Goal: Download file/media

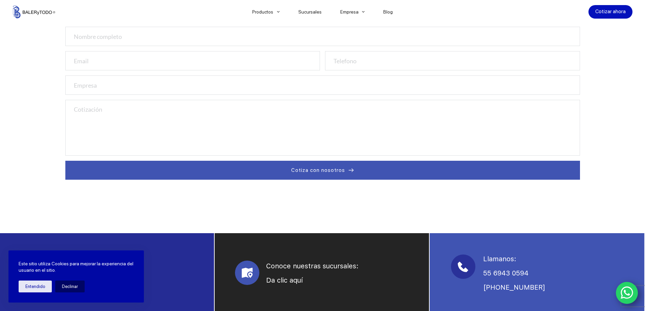
scroll to position [339, 0]
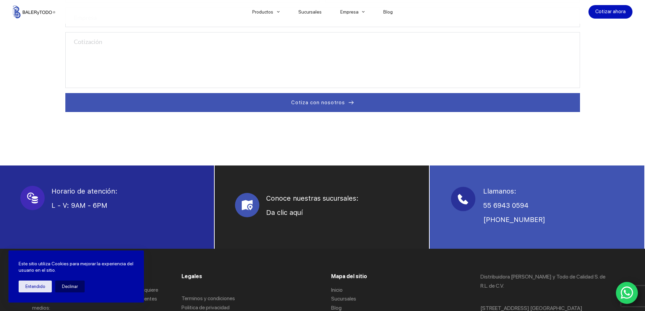
click at [629, 294] on icon "WhatsApp" at bounding box center [627, 293] width 13 height 13
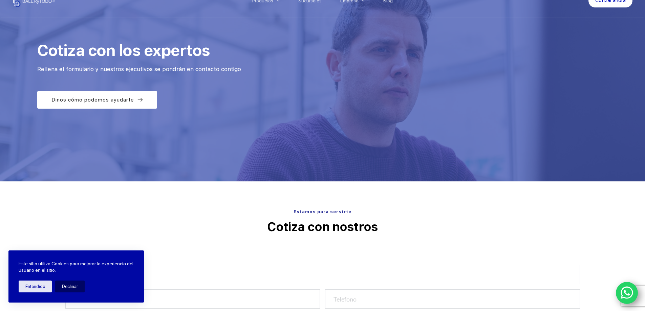
scroll to position [0, 0]
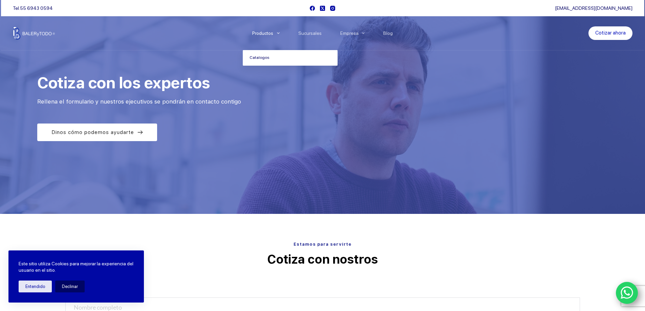
click at [262, 59] on link "Catalogos" at bounding box center [290, 58] width 95 height 16
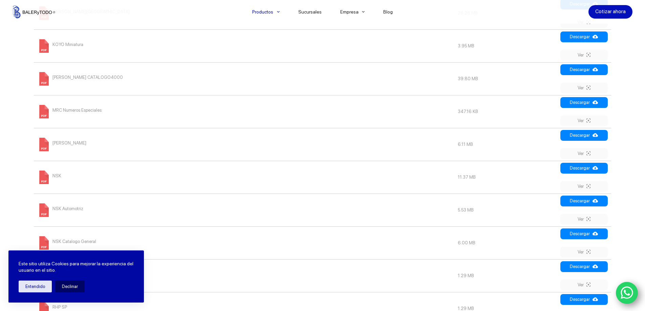
scroll to position [711, 0]
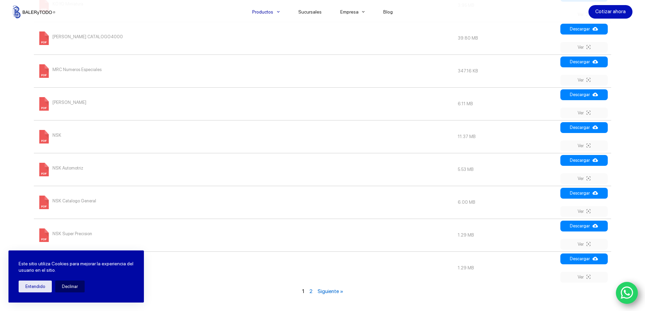
click at [55, 133] on span "NSK" at bounding box center [56, 135] width 9 height 11
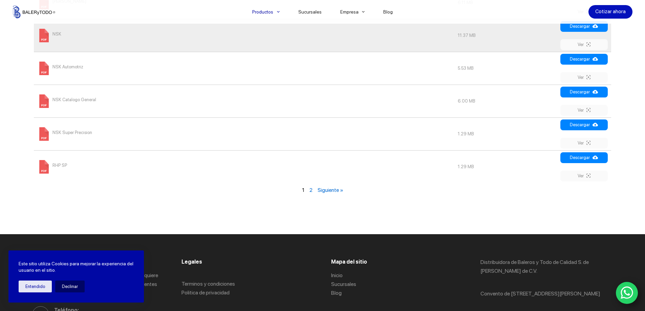
scroll to position [812, 0]
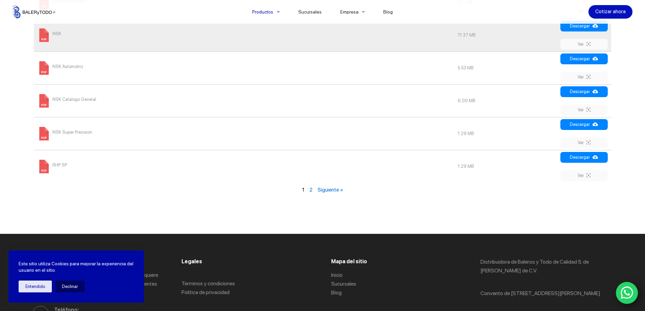
click at [322, 192] on link "Siguiente »" at bounding box center [331, 190] width 26 height 6
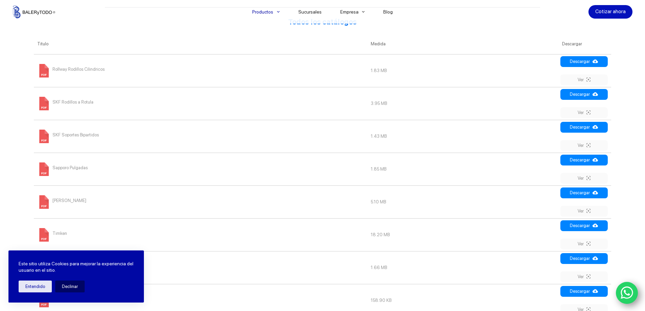
scroll to position [386, 0]
